Goal: Use online tool/utility: Utilize a website feature to perform a specific function

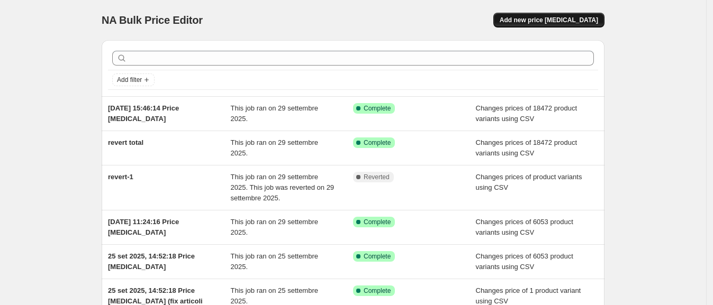
click at [529, 21] on span "Add new price [MEDICAL_DATA]" at bounding box center [549, 20] width 98 height 8
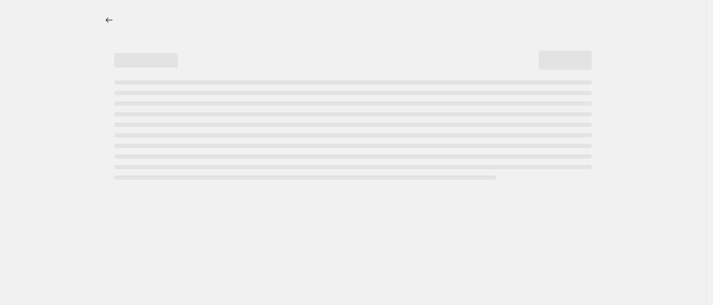
select select "percentage"
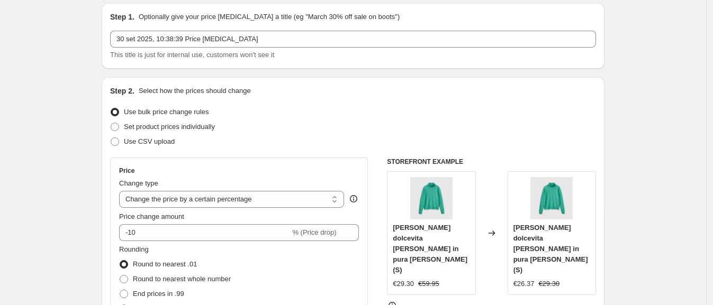
scroll to position [66, 0]
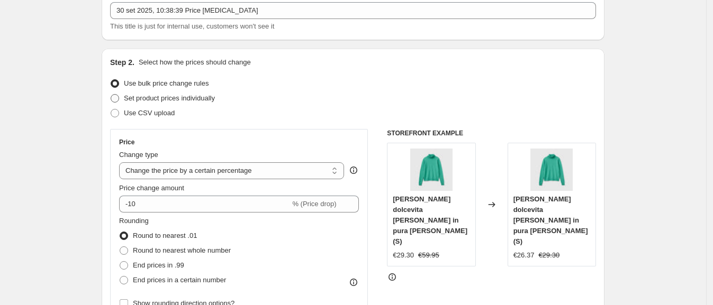
click at [119, 100] on span at bounding box center [115, 98] width 8 height 8
click at [111, 95] on input "Set product prices individually" at bounding box center [111, 94] width 1 height 1
radio input "true"
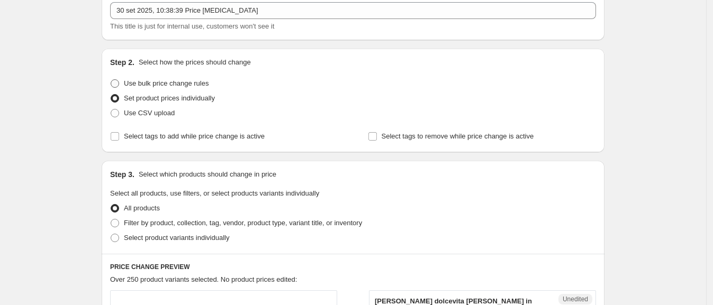
click at [119, 83] on span at bounding box center [115, 83] width 8 height 8
click at [111, 80] on input "Use bulk price change rules" at bounding box center [111, 79] width 1 height 1
radio input "true"
select select "percentage"
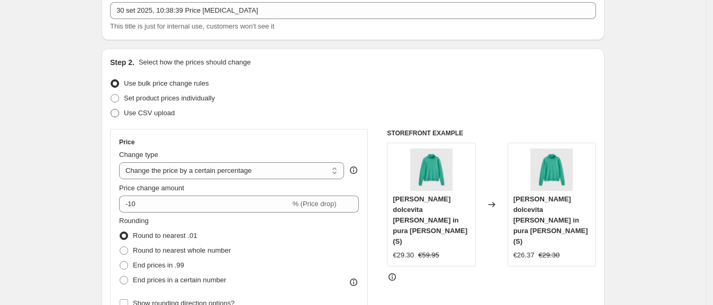
click at [118, 117] on span at bounding box center [115, 114] width 10 height 10
click at [111, 110] on input "Use CSV upload" at bounding box center [111, 109] width 1 height 1
radio input "true"
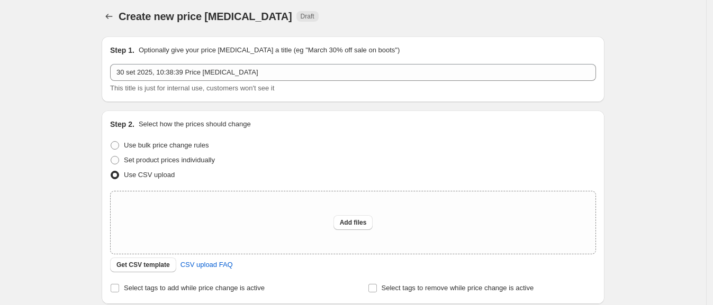
scroll to position [0, 0]
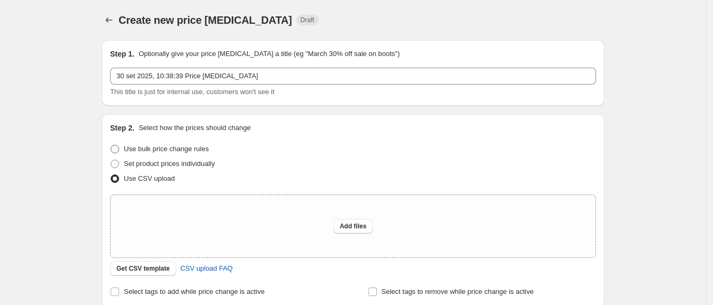
click at [130, 146] on span "Use bulk price change rules" at bounding box center [166, 149] width 85 height 8
click at [111, 146] on input "Use bulk price change rules" at bounding box center [111, 145] width 1 height 1
radio input "true"
select select "percentage"
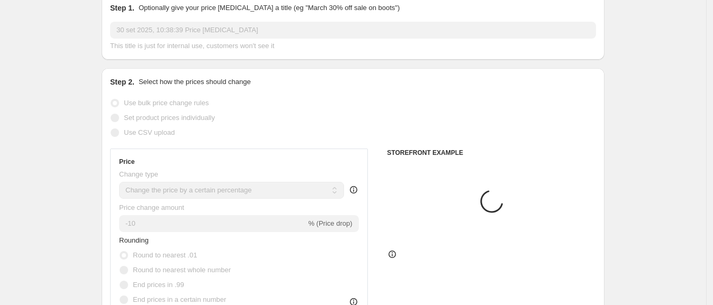
scroll to position [66, 0]
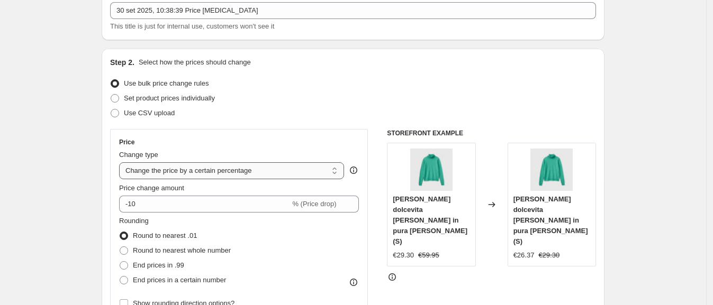
click at [331, 170] on select "Change the price to a certain amount Change the price by a certain amount Chang…" at bounding box center [231, 170] width 225 height 17
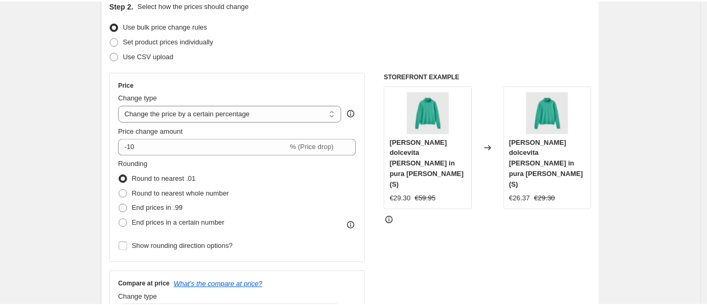
scroll to position [0, 0]
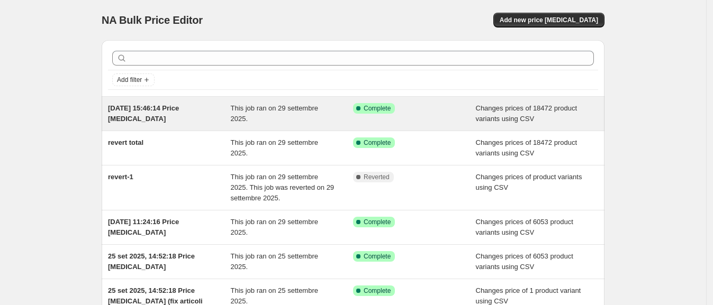
click at [427, 122] on div "Success Complete Complete" at bounding box center [414, 113] width 123 height 21
